Goal: Transaction & Acquisition: Download file/media

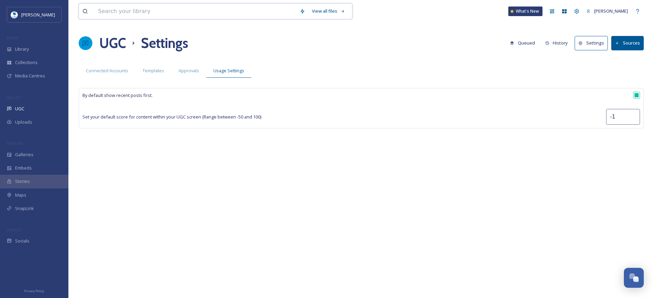
click at [214, 14] on input at bounding box center [196, 11] width 202 height 15
click at [31, 51] on div "Library" at bounding box center [34, 48] width 68 height 13
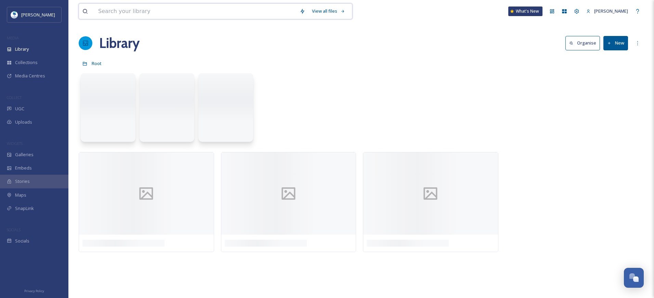
click at [135, 14] on input at bounding box center [196, 11] width 202 height 15
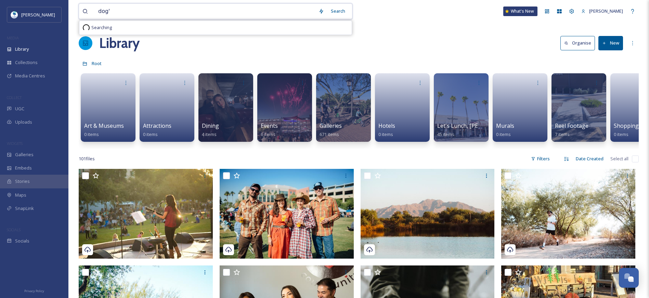
type input "dog"
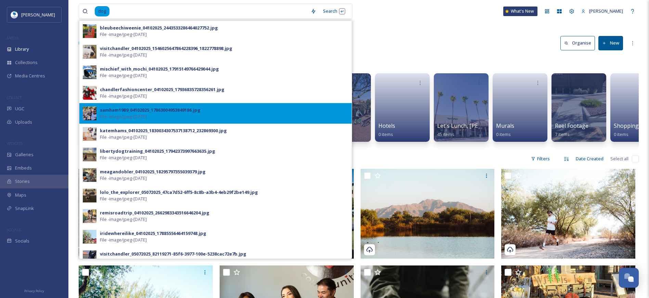
click at [194, 106] on div "samham1989_04102025_17863004953849186.jpg File - image/jpeg - [DATE]" at bounding box center [215, 113] width 272 height 21
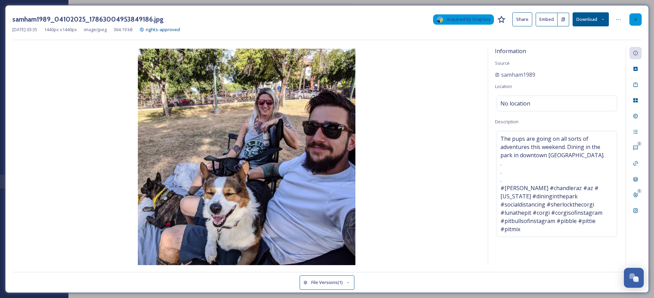
click at [641, 16] on div at bounding box center [636, 19] width 12 height 12
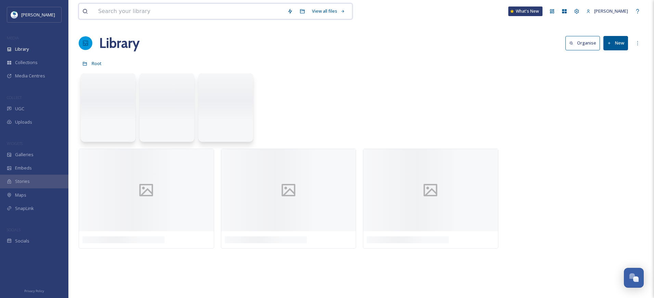
click at [170, 14] on input at bounding box center [189, 11] width 189 height 15
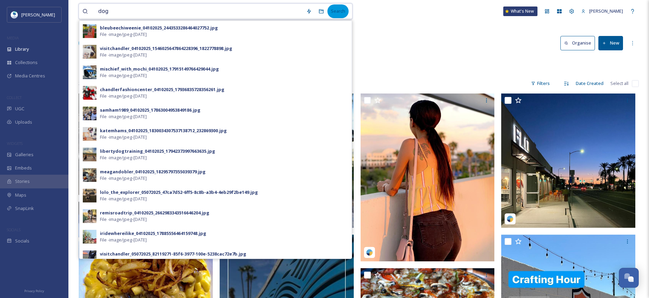
type input "dog"
click at [333, 12] on div "Search" at bounding box center [337, 10] width 21 height 13
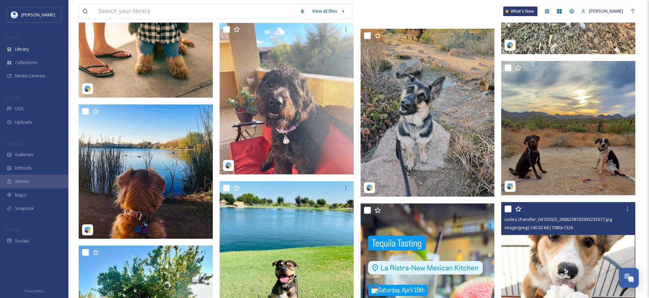
scroll to position [4141, 0]
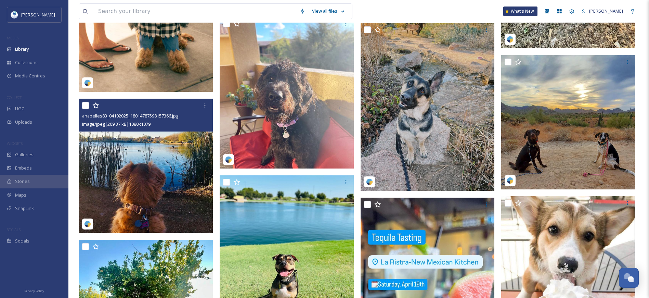
click at [152, 176] on img at bounding box center [146, 166] width 134 height 134
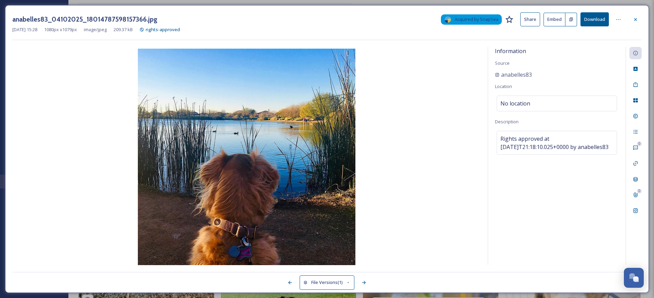
click at [603, 22] on button "Download" at bounding box center [595, 19] width 28 height 14
click at [636, 17] on icon at bounding box center [635, 19] width 5 height 5
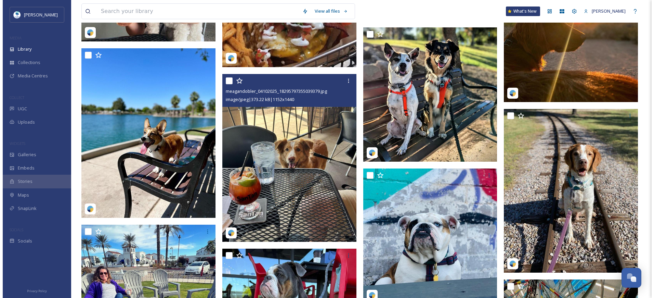
scroll to position [8612, 0]
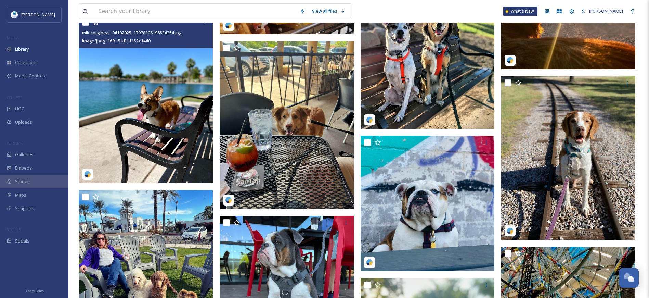
click at [152, 137] on img at bounding box center [146, 99] width 134 height 168
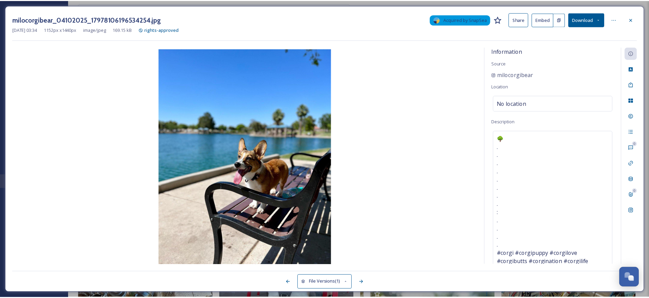
scroll to position [8616, 0]
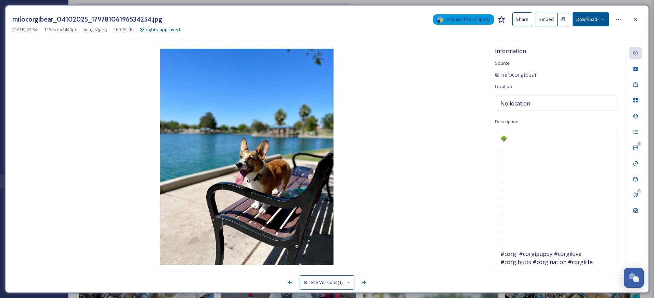
click at [598, 20] on button "Download" at bounding box center [591, 19] width 36 height 14
click at [581, 33] on span "Download Original (1152 x 1440)" at bounding box center [573, 35] width 65 height 7
click at [81, 120] on img at bounding box center [246, 158] width 469 height 218
click at [639, 21] on div at bounding box center [636, 19] width 12 height 12
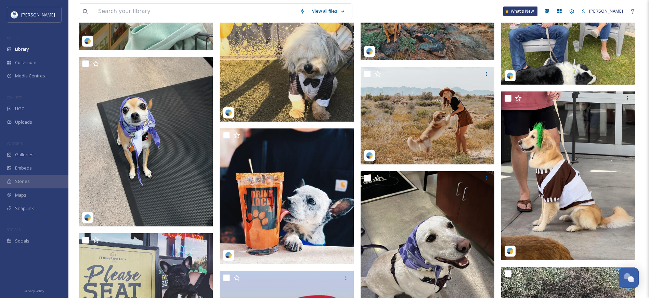
scroll to position [7546, 0]
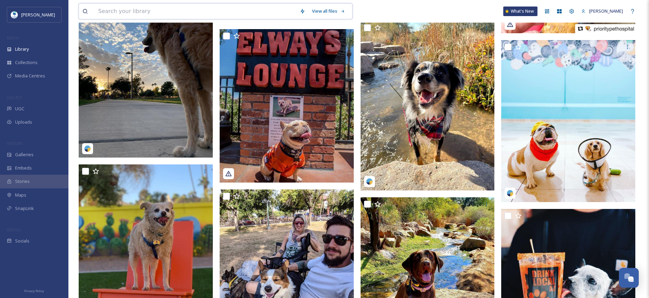
click at [202, 9] on input at bounding box center [196, 11] width 202 height 15
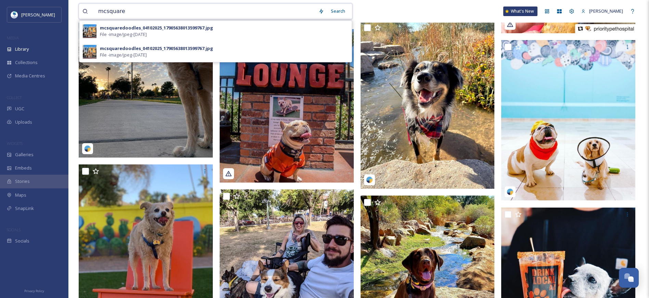
type input "mcsquare"
